Goal: Task Accomplishment & Management: Complete application form

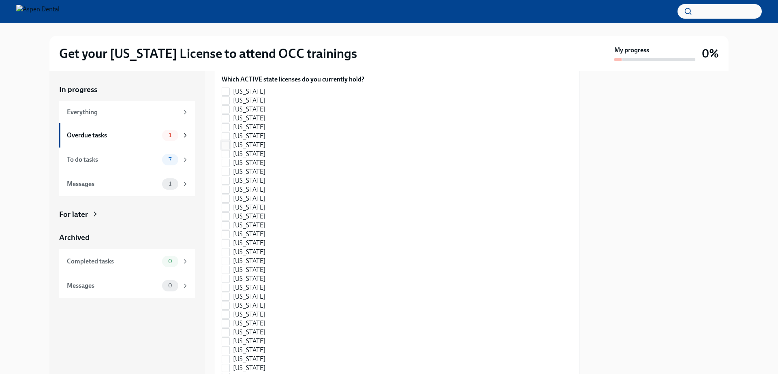
scroll to position [122, 0]
click at [228, 167] on input "[US_STATE]" at bounding box center [225, 162] width 7 height 7
checkbox input "true"
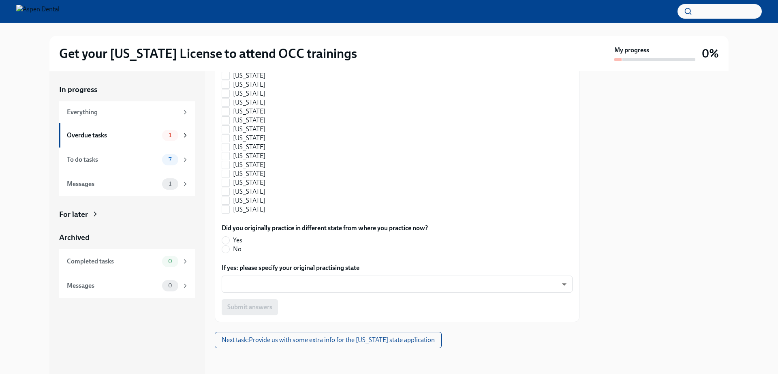
scroll to position [535, 0]
click at [228, 251] on input "No" at bounding box center [225, 249] width 7 height 7
radio input "true"
click at [245, 311] on span "Submit answers" at bounding box center [249, 307] width 45 height 8
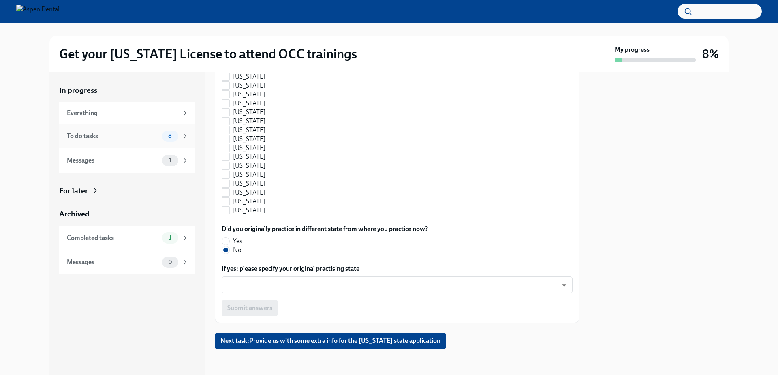
click at [130, 136] on div "To do tasks" at bounding box center [113, 136] width 92 height 9
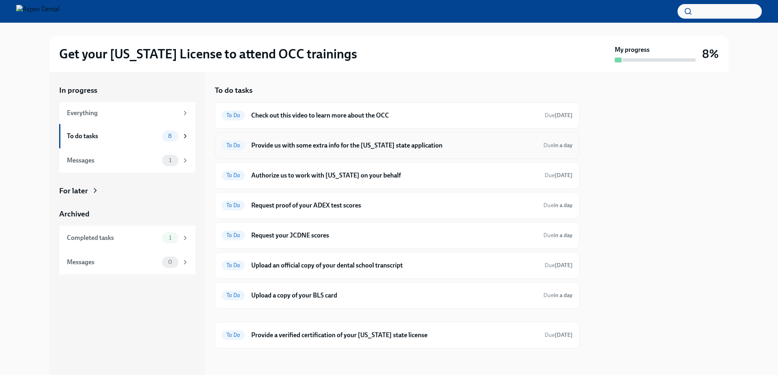
click at [331, 147] on h6 "Provide us with some extra info for the [US_STATE] state application" at bounding box center [394, 145] width 286 height 9
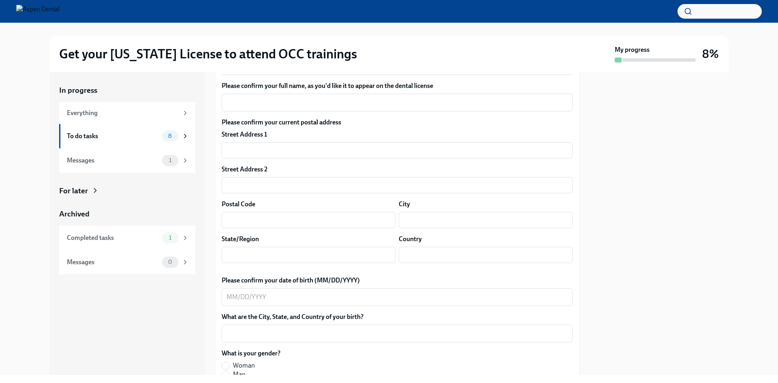
scroll to position [162, 0]
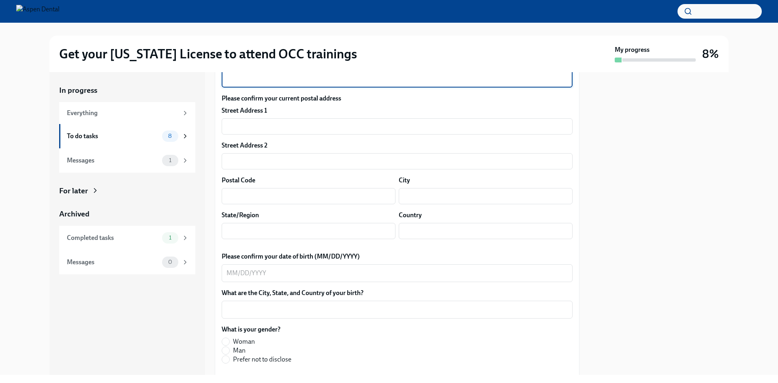
click at [314, 84] on textarea "Please confirm your full name, as you'd like it to appear on the dental license" at bounding box center [397, 79] width 341 height 10
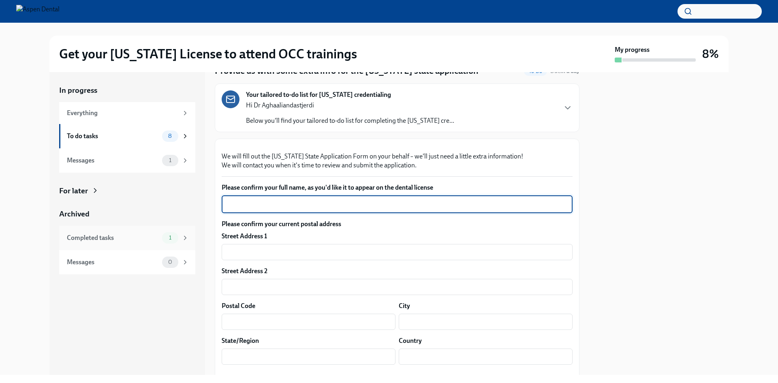
scroll to position [122, 0]
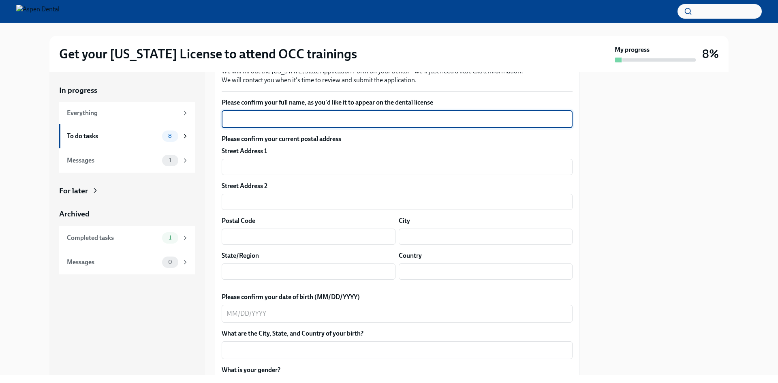
click at [258, 124] on textarea "Please confirm your full name, as you'd like it to appear on the dental license" at bounding box center [397, 119] width 341 height 10
type textarea "Roz Aghaaliandastjerdi"
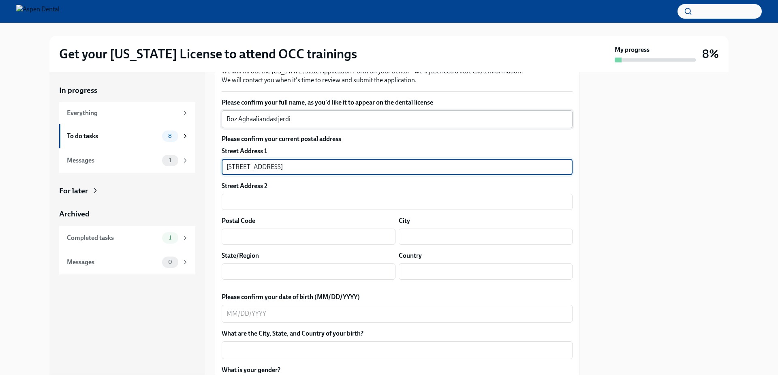
type input "[STREET_ADDRESS]"
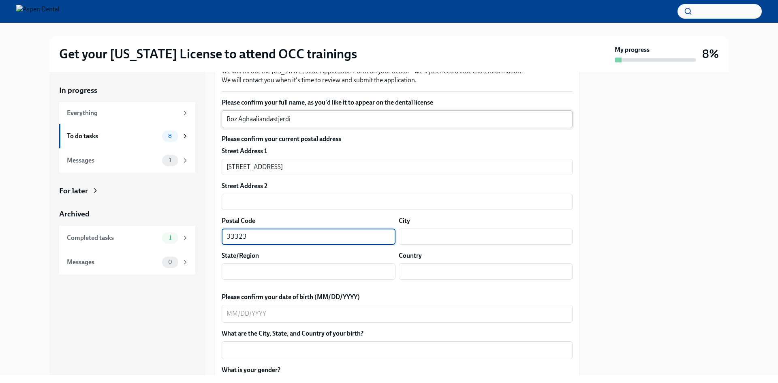
type input "33323"
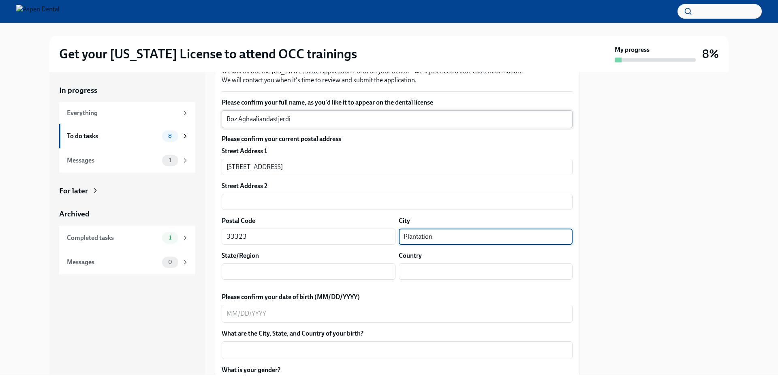
type input "Plantation"
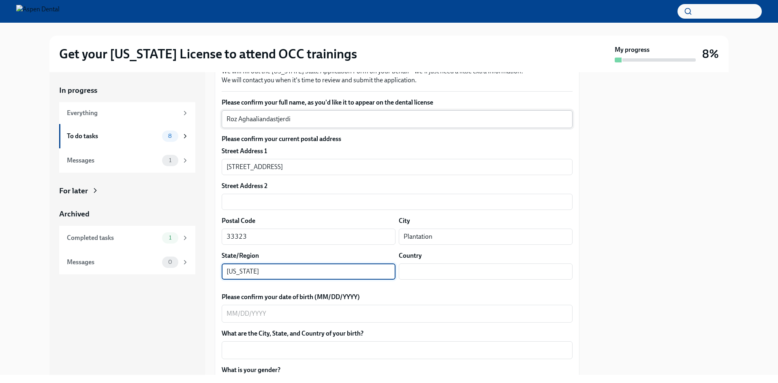
type input "[US_STATE]"
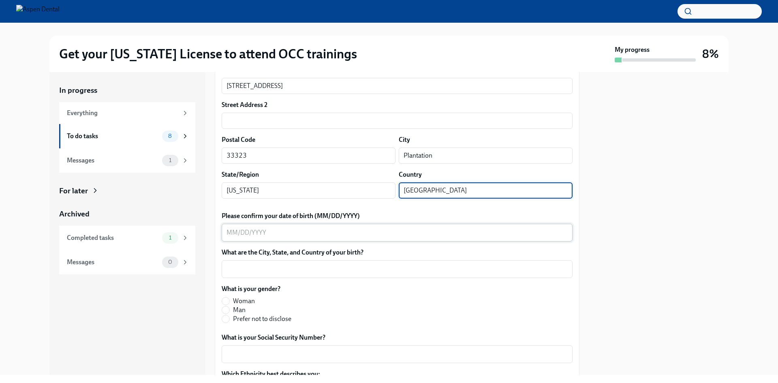
scroll to position [243, 0]
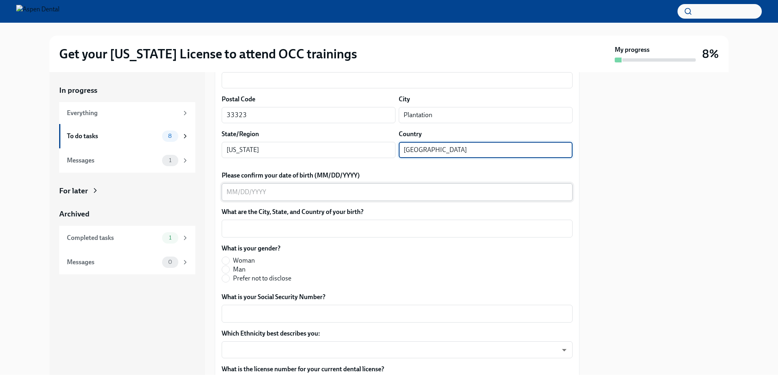
type input "[GEOGRAPHIC_DATA]"
click at [249, 201] on div "x ​" at bounding box center [397, 192] width 351 height 18
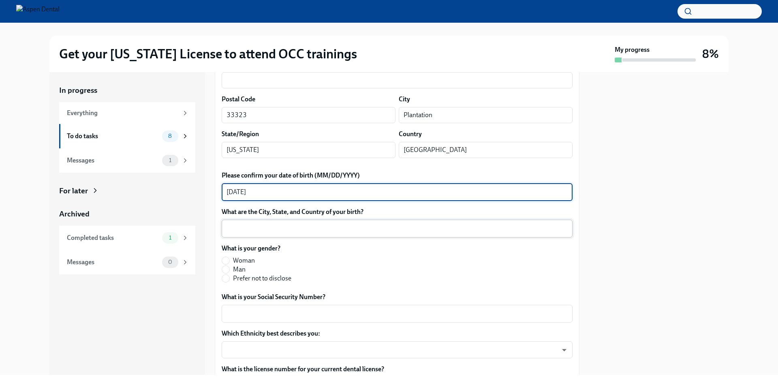
type textarea "[DATE]"
click at [277, 238] on div "x ​" at bounding box center [397, 229] width 351 height 18
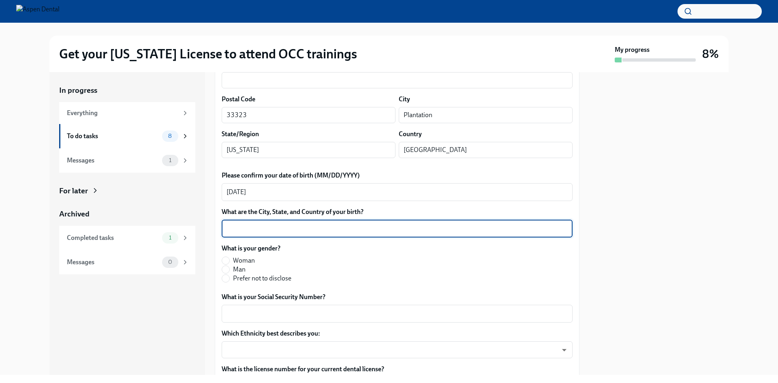
type textarea "O"
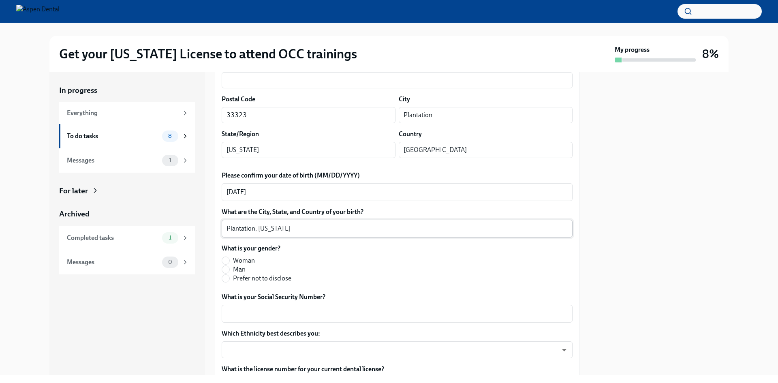
click at [285, 234] on textarea "Plantation, [US_STATE]" at bounding box center [397, 229] width 341 height 10
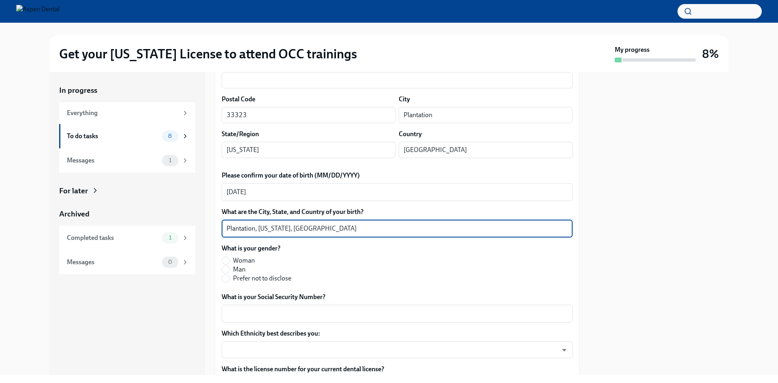
scroll to position [324, 0]
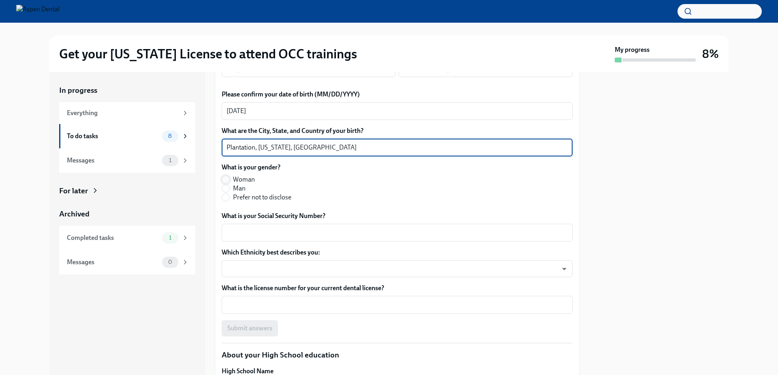
type textarea "Plantation, [US_STATE], [GEOGRAPHIC_DATA]"
click at [225, 183] on input "Woman" at bounding box center [225, 179] width 7 height 7
radio input "true"
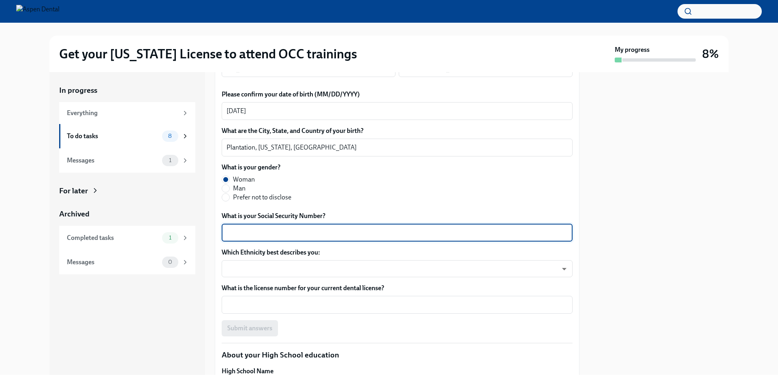
click at [256, 238] on textarea "What is your Social Security Number?" at bounding box center [397, 233] width 341 height 10
type textarea "592430756"
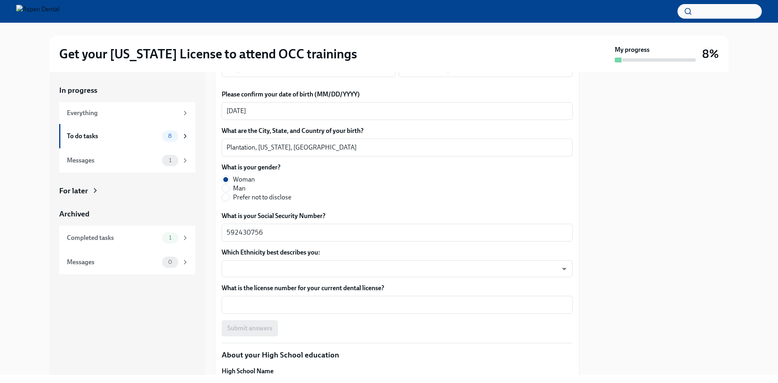
click at [149, 326] on div "In progress Everything To do tasks 8 Messages 1 For later Archived Completed ta…" at bounding box center [127, 223] width 156 height 303
click at [260, 361] on body "Get your [US_STATE] License to attend OCC trainings My progress 8% In progress …" at bounding box center [389, 191] width 778 height 383
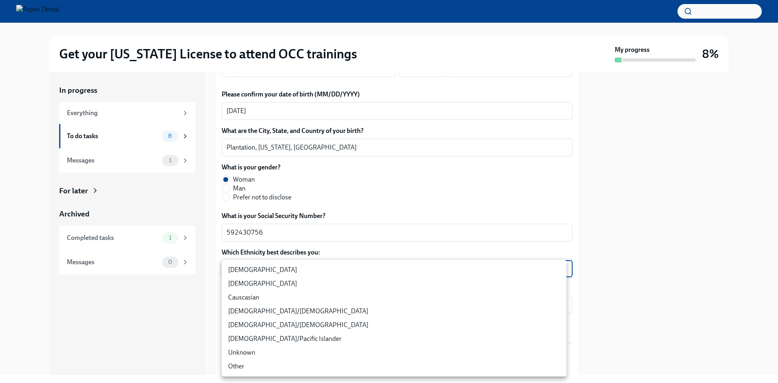
click at [252, 293] on li "Causcasian" at bounding box center [394, 298] width 345 height 14
type input "Sgg7VB5SW"
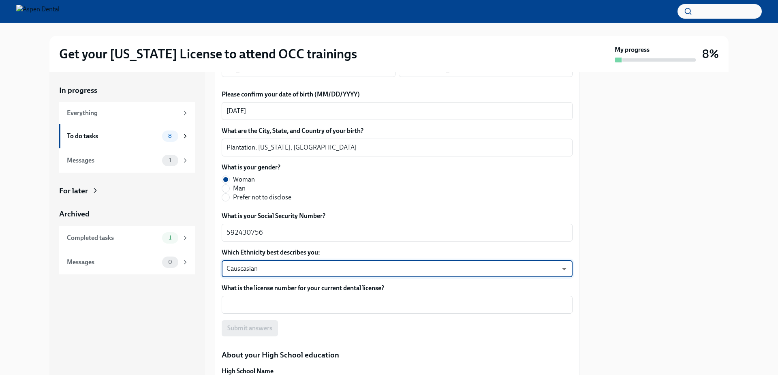
click at [194, 326] on div "In progress Everything To do tasks 8 Messages 1 For later Archived Completed ta…" at bounding box center [127, 223] width 156 height 303
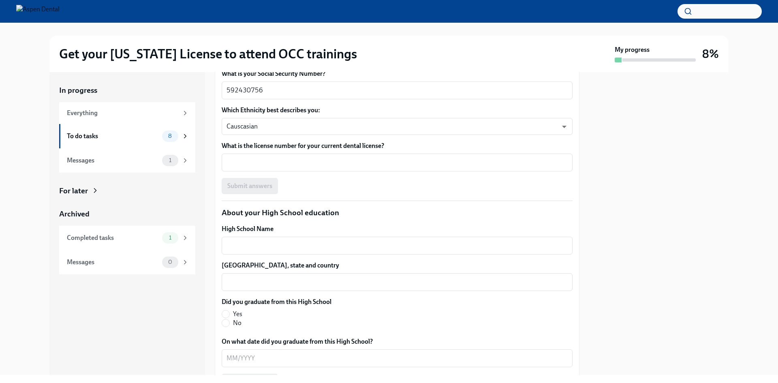
scroll to position [589, 0]
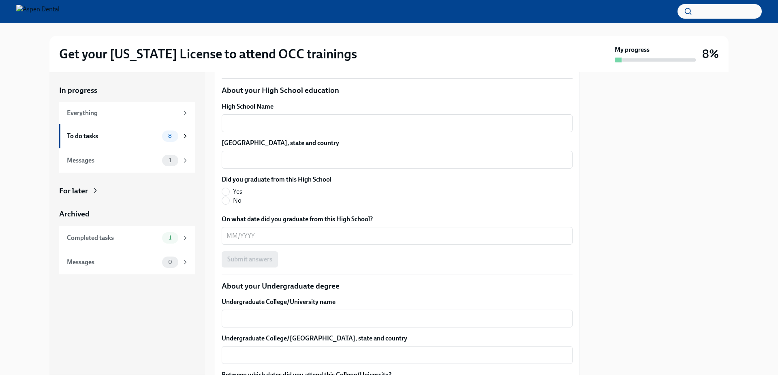
click at [357, 49] on div "x ​" at bounding box center [397, 40] width 351 height 18
type textarea "DN25014"
click at [255, 128] on textarea "High School Name" at bounding box center [397, 123] width 341 height 10
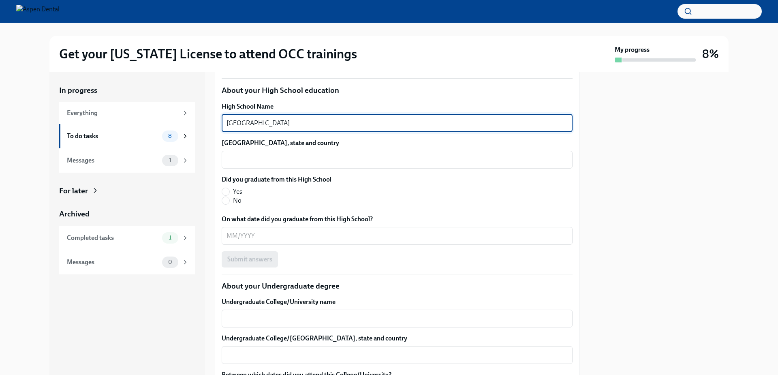
type textarea "[GEOGRAPHIC_DATA]"
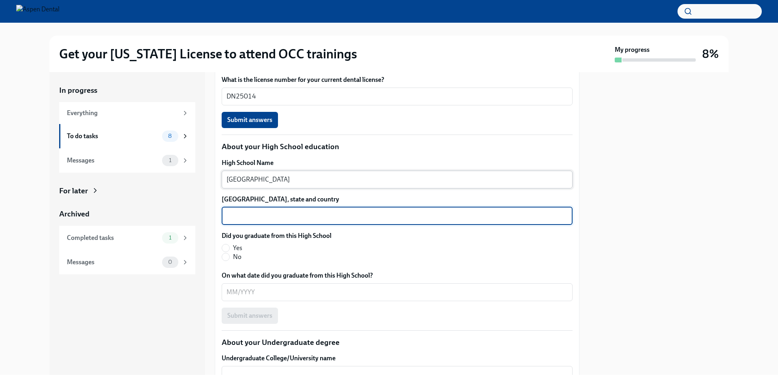
scroll to position [427, 0]
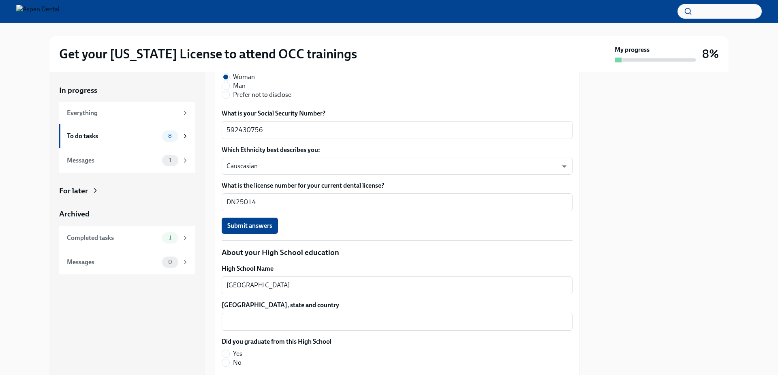
drag, startPoint x: 326, startPoint y: 139, endPoint x: 200, endPoint y: 136, distance: 125.3
click at [200, 136] on div "In progress Everything To do tasks 8 Messages 1 For later Archived Completed ta…" at bounding box center [388, 223] width 679 height 303
drag, startPoint x: 255, startPoint y: 132, endPoint x: 199, endPoint y: 137, distance: 56.6
click at [199, 137] on div "In progress Everything To do tasks 8 Messages 1 For later Archived Completed ta…" at bounding box center [127, 223] width 156 height 303
drag, startPoint x: 321, startPoint y: 140, endPoint x: 205, endPoint y: 140, distance: 116.8
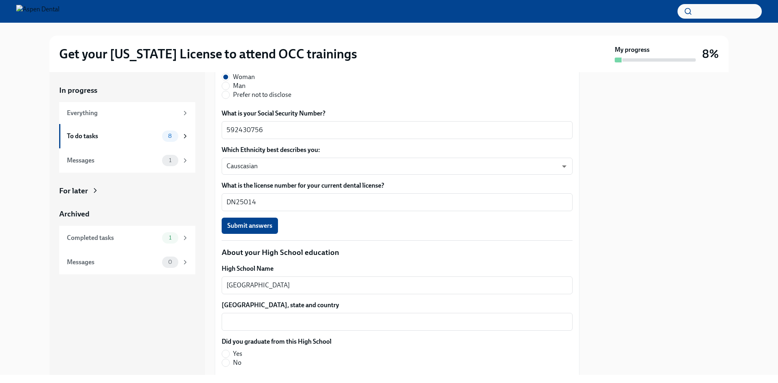
click at [205, 140] on div "In progress Everything To do tasks 8 Messages 1 For later Archived Completed ta…" at bounding box center [388, 223] width 679 height 303
click at [402, 197] on div "Please confirm your full name, as you'd like it to appear on the dental license…" at bounding box center [397, 13] width 351 height 441
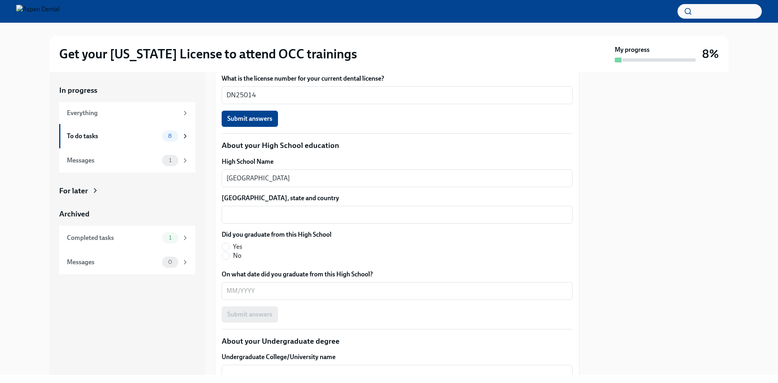
scroll to position [630, 0]
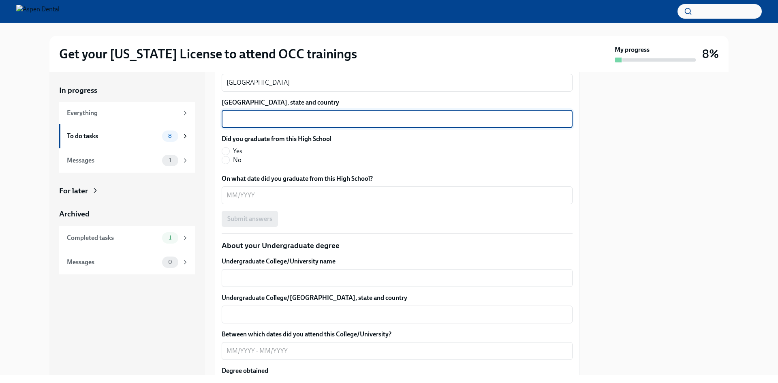
click at [266, 124] on textarea "[GEOGRAPHIC_DATA], state and country" at bounding box center [397, 119] width 341 height 10
paste textarea "Plantation, [US_STATE], [GEOGRAPHIC_DATA]"
type textarea "Plantation, [US_STATE], [GEOGRAPHIC_DATA]"
click at [229, 155] on input "Yes" at bounding box center [225, 151] width 7 height 7
radio input "true"
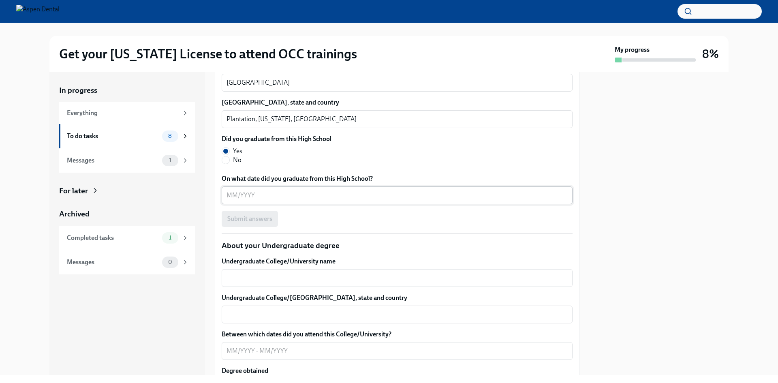
click at [270, 200] on textarea "On what date did you graduate from this High School?" at bounding box center [397, 196] width 341 height 10
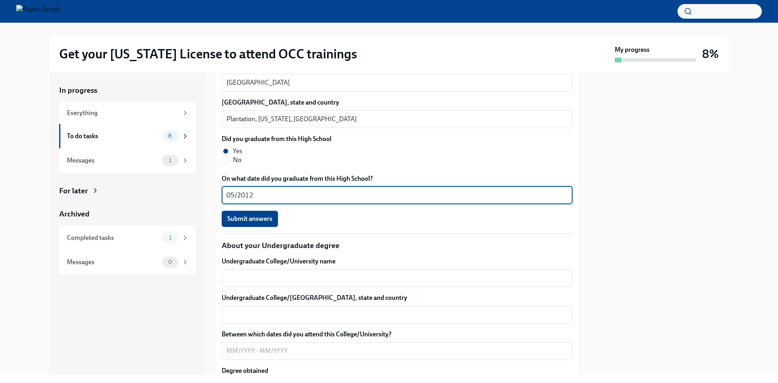
scroll to position [711, 0]
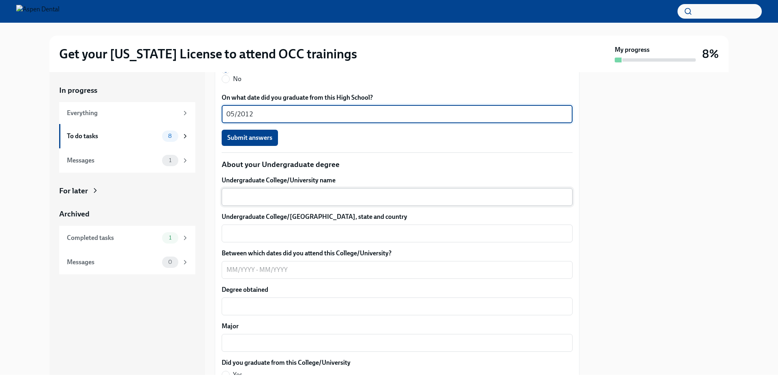
type textarea "05/2012"
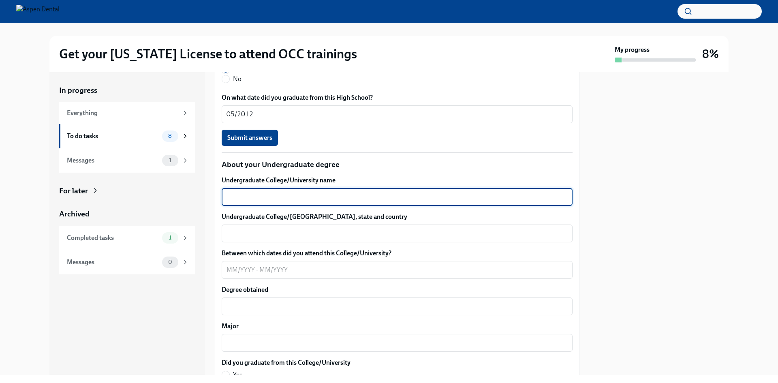
click at [249, 202] on textarea "Undergraduate College/University name" at bounding box center [397, 197] width 341 height 10
type textarea "[GEOGRAPHIC_DATA][US_STATE]"
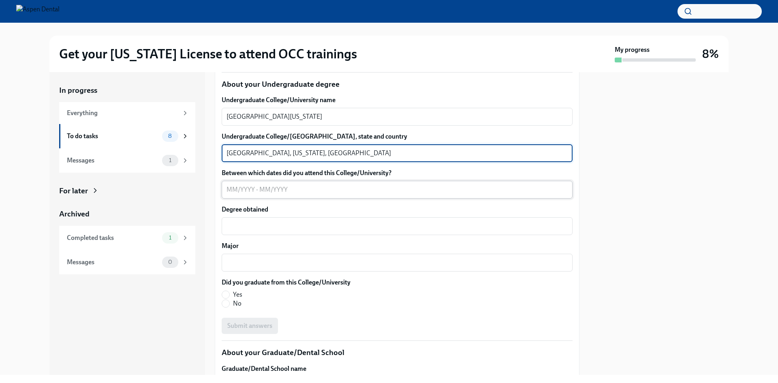
scroll to position [792, 0]
type textarea "[GEOGRAPHIC_DATA], [US_STATE], [GEOGRAPHIC_DATA]"
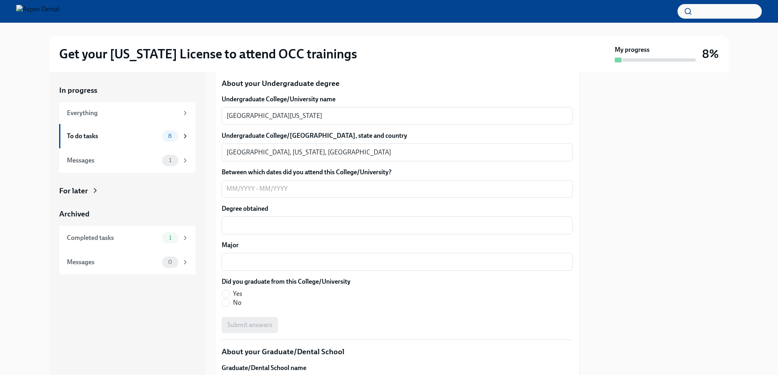
click at [213, 282] on div "In progress Everything To do tasks 8 Messages 1 For later Archived Completed ta…" at bounding box center [388, 223] width 679 height 303
click at [234, 194] on textarea "Between which dates did you attend this College/University?" at bounding box center [397, 189] width 341 height 10
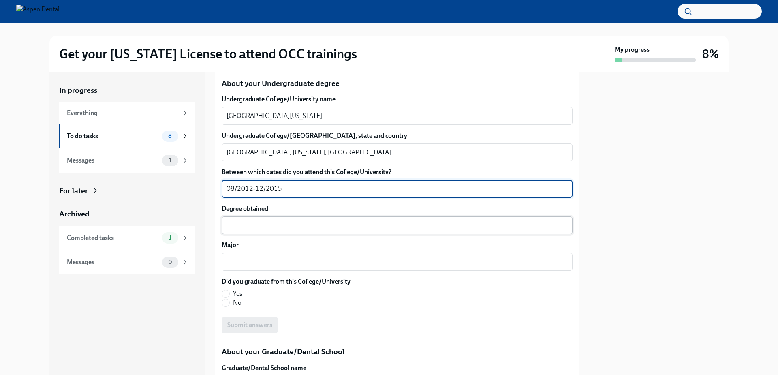
type textarea "08/2012-12/2015"
click at [274, 234] on div "x ​" at bounding box center [397, 225] width 351 height 18
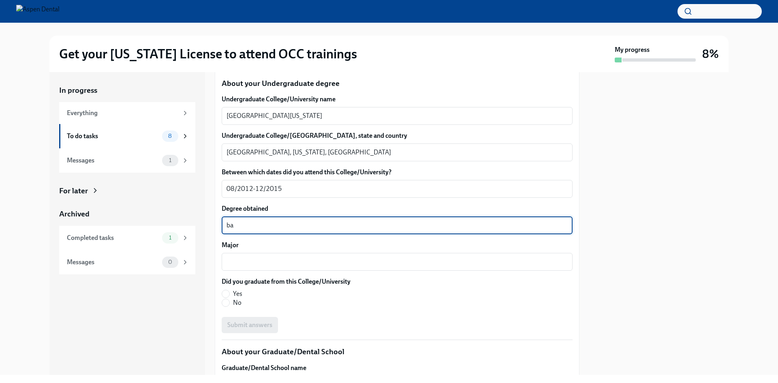
type textarea "b"
type textarea "Bachelors in Science"
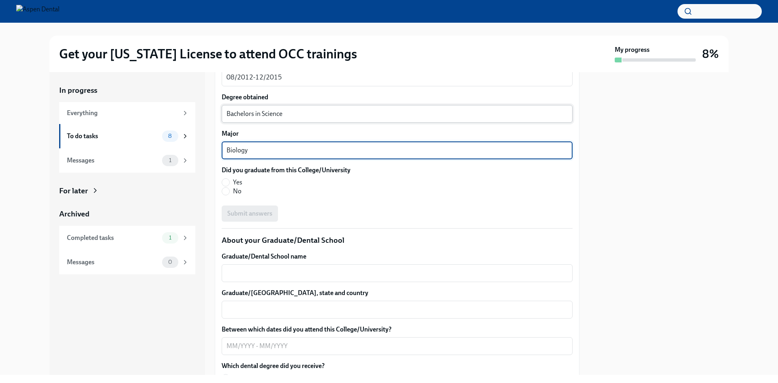
scroll to position [913, 0]
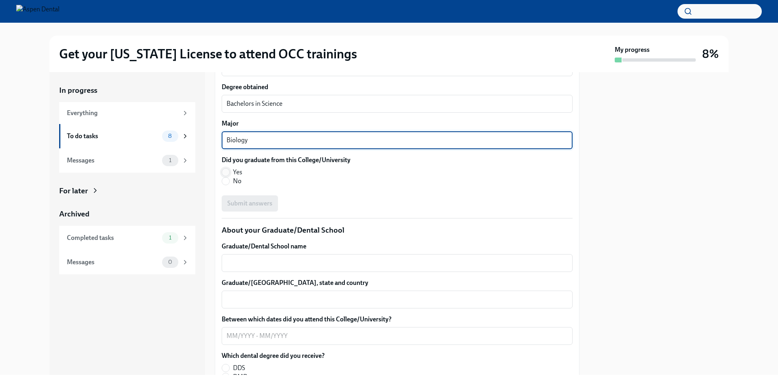
type textarea "Biology"
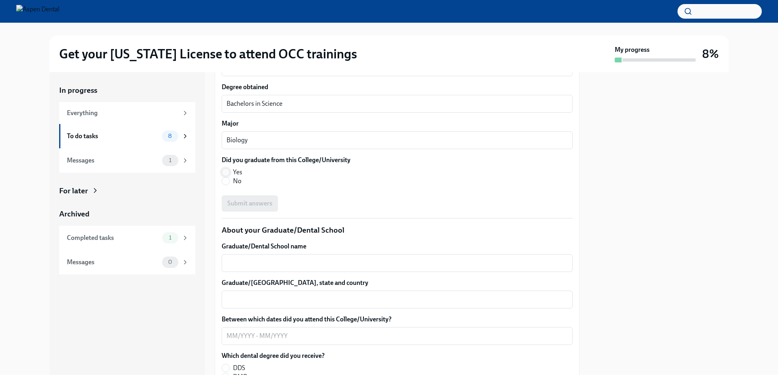
click at [226, 176] on input "Yes" at bounding box center [225, 172] width 7 height 7
radio input "true"
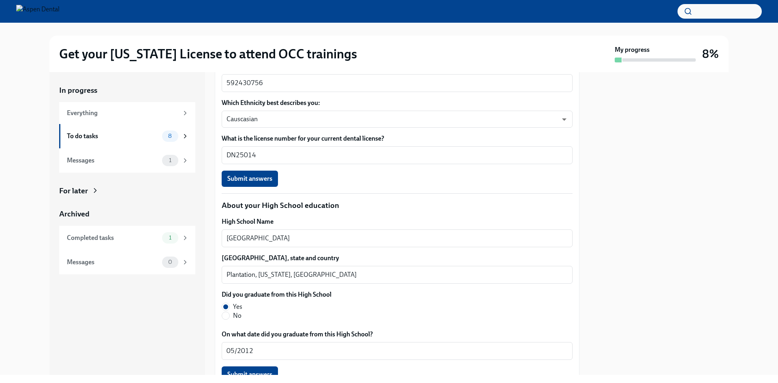
scroll to position [467, 0]
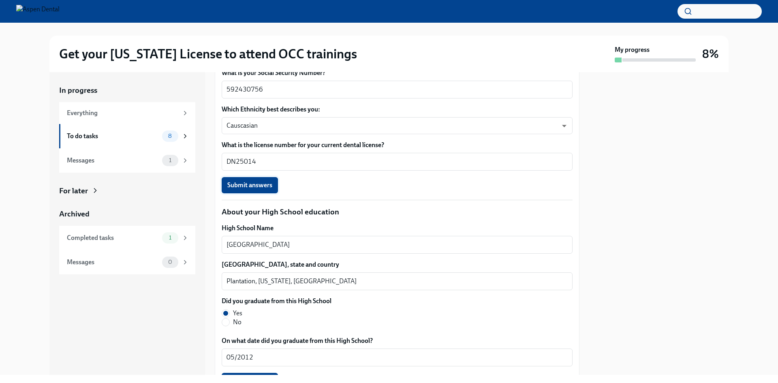
click at [251, 189] on span "Submit answers" at bounding box center [249, 185] width 45 height 8
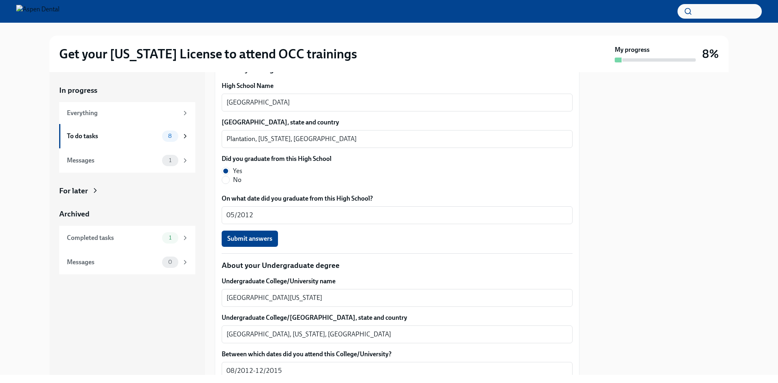
scroll to position [630, 0]
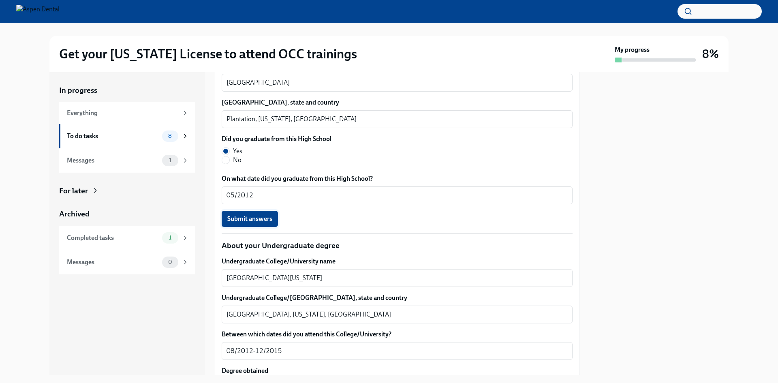
click at [266, 223] on span "Submit answers" at bounding box center [249, 219] width 45 height 8
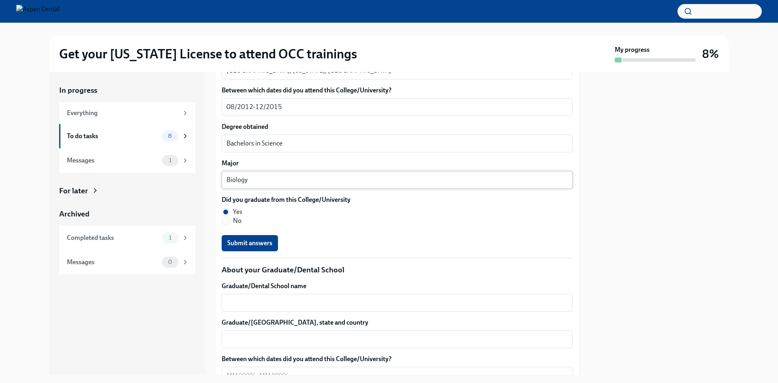
scroll to position [913, 0]
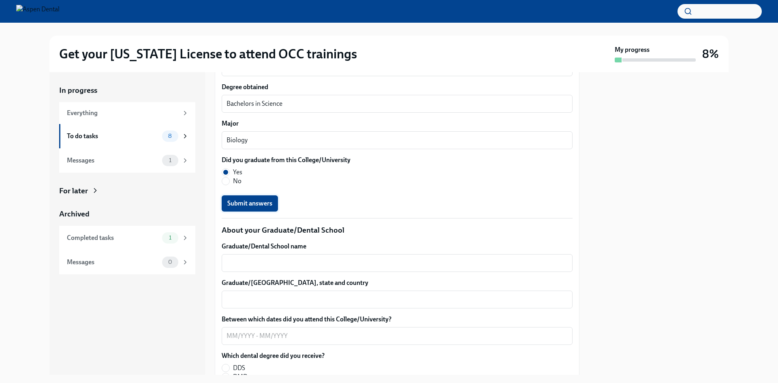
click at [268, 208] on span "Submit answers" at bounding box center [249, 203] width 45 height 8
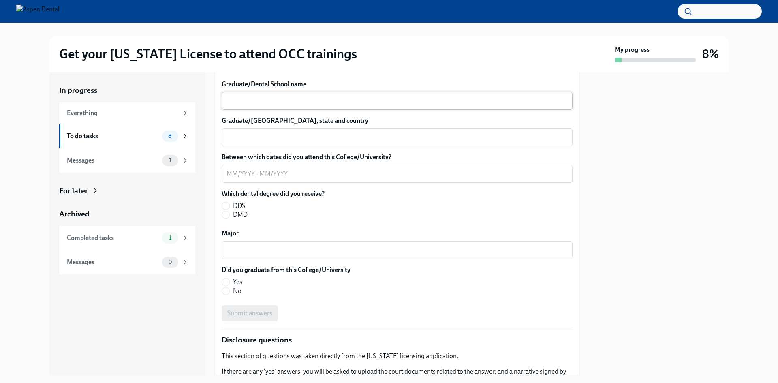
click at [264, 106] on textarea "Graduate/Dental School name" at bounding box center [397, 101] width 341 height 10
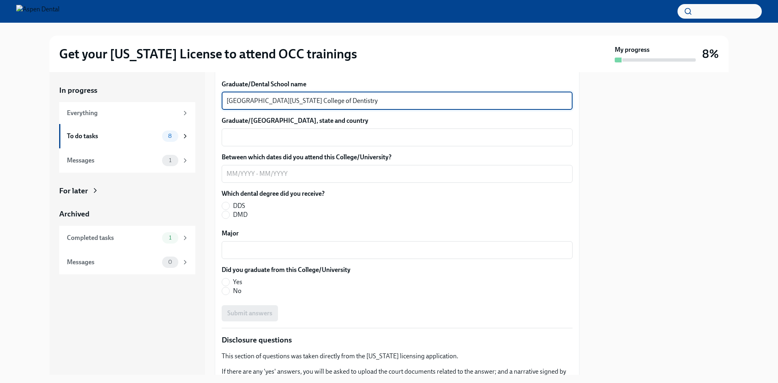
type textarea "[GEOGRAPHIC_DATA][US_STATE] College of Dentistry"
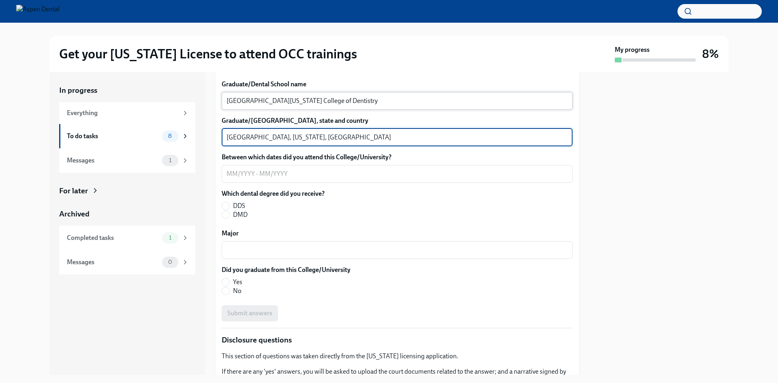
type textarea "[GEOGRAPHIC_DATA], [US_STATE], [GEOGRAPHIC_DATA]"
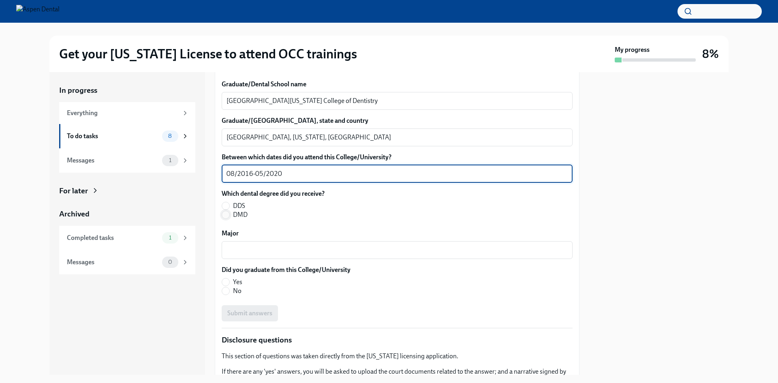
type textarea "08/2016-05/2020"
click at [229, 219] on input "DMD" at bounding box center [225, 214] width 7 height 7
radio input "true"
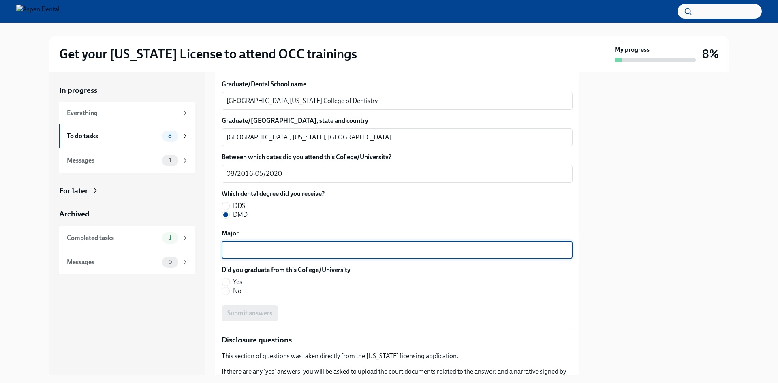
click at [254, 255] on textarea "Major" at bounding box center [397, 250] width 341 height 10
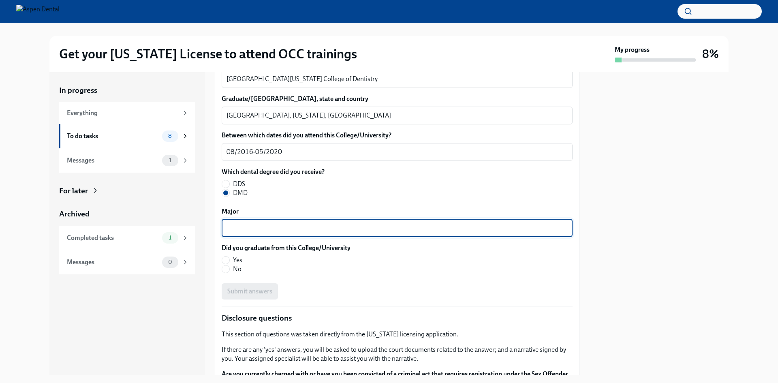
scroll to position [1116, 0]
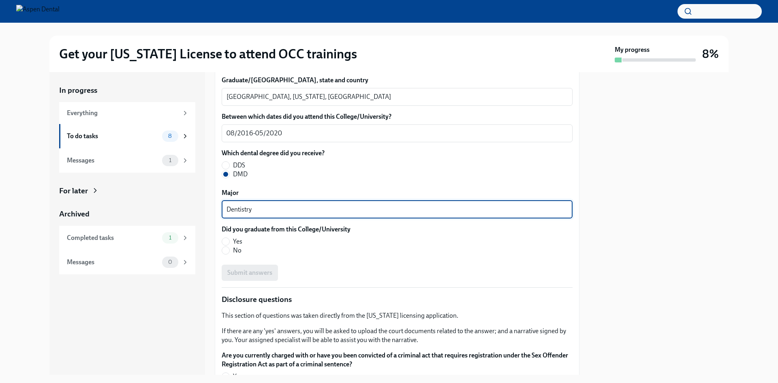
type textarea "Dentistry"
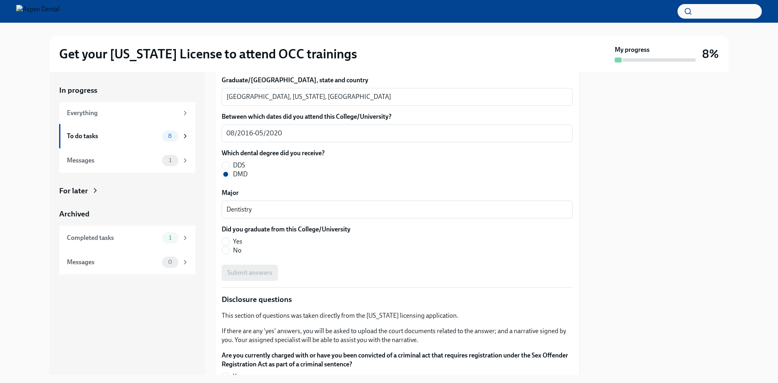
click at [239, 246] on span "Yes" at bounding box center [237, 241] width 9 height 9
click at [229, 245] on input "Yes" at bounding box center [225, 241] width 7 height 7
radio input "true"
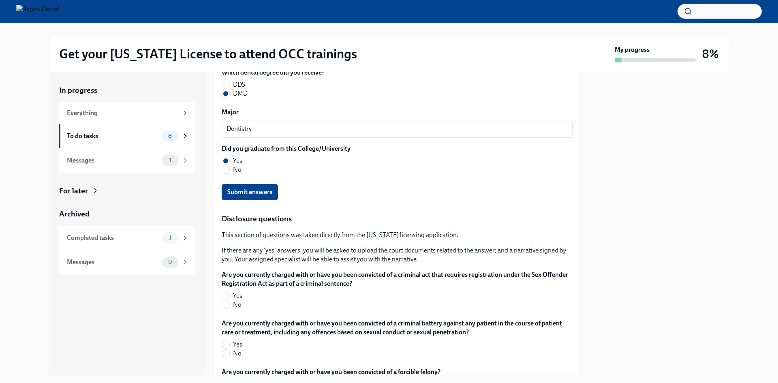
scroll to position [1197, 0]
click at [258, 196] on span "Submit answers" at bounding box center [249, 192] width 45 height 8
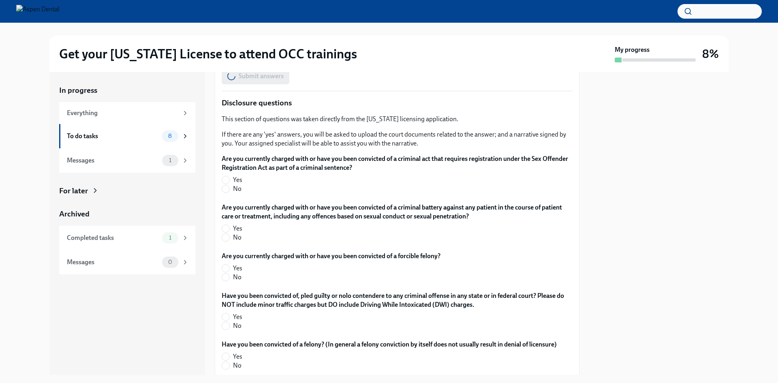
scroll to position [1319, 0]
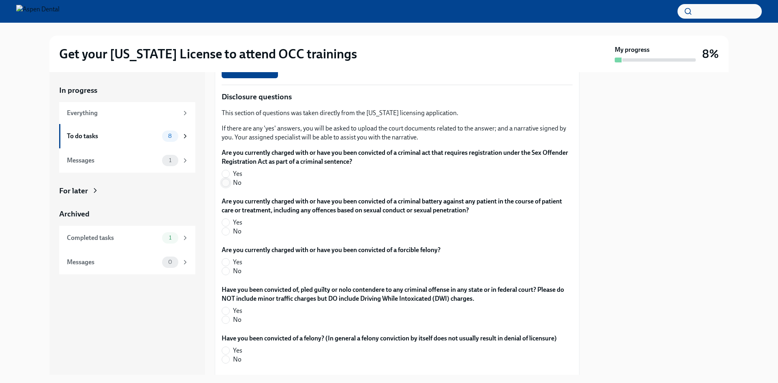
click at [229, 186] on input "No" at bounding box center [225, 182] width 7 height 7
radio input "true"
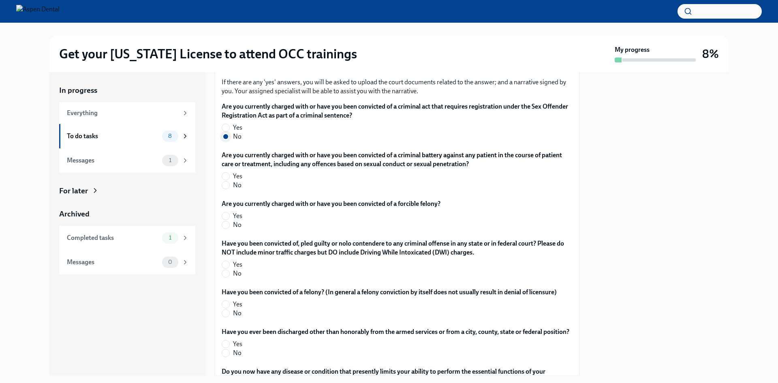
scroll to position [1400, 0]
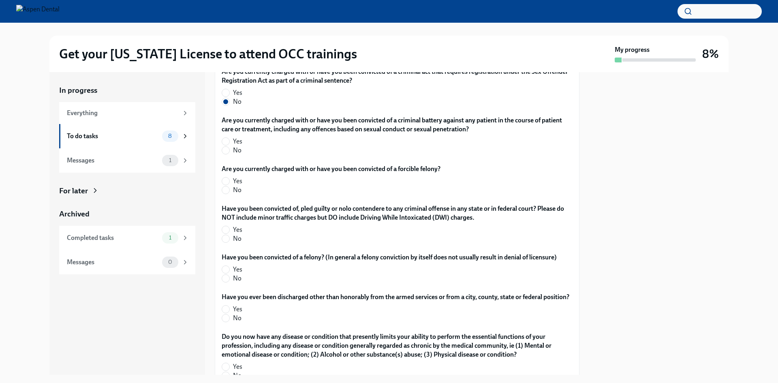
click at [736, 219] on div "In progress Everything To do tasks 8 Messages 1 For later Archived Completed ta…" at bounding box center [389, 223] width 752 height 303
